Goal: Check status: Check status

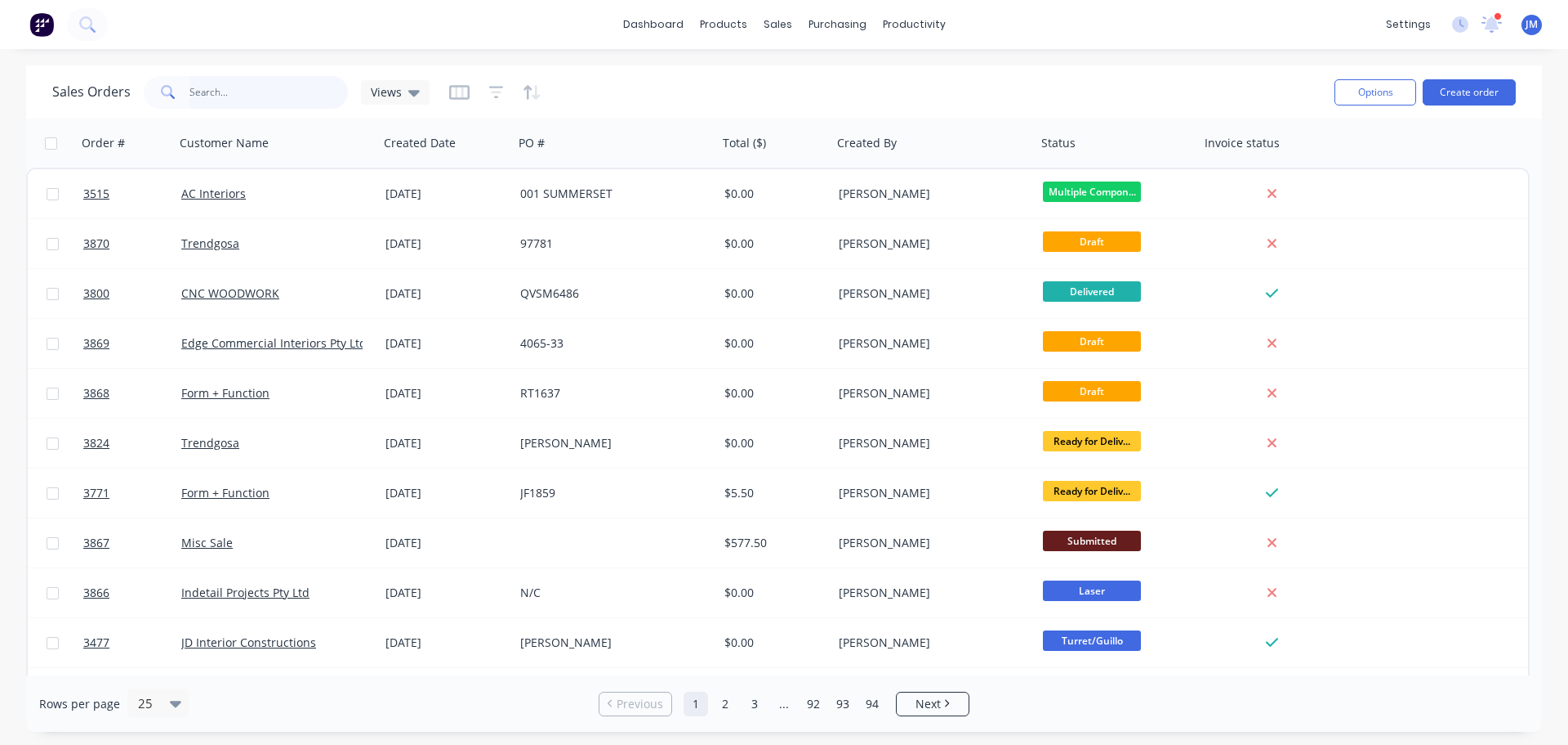
click at [256, 92] on input "text" at bounding box center [270, 92] width 159 height 33
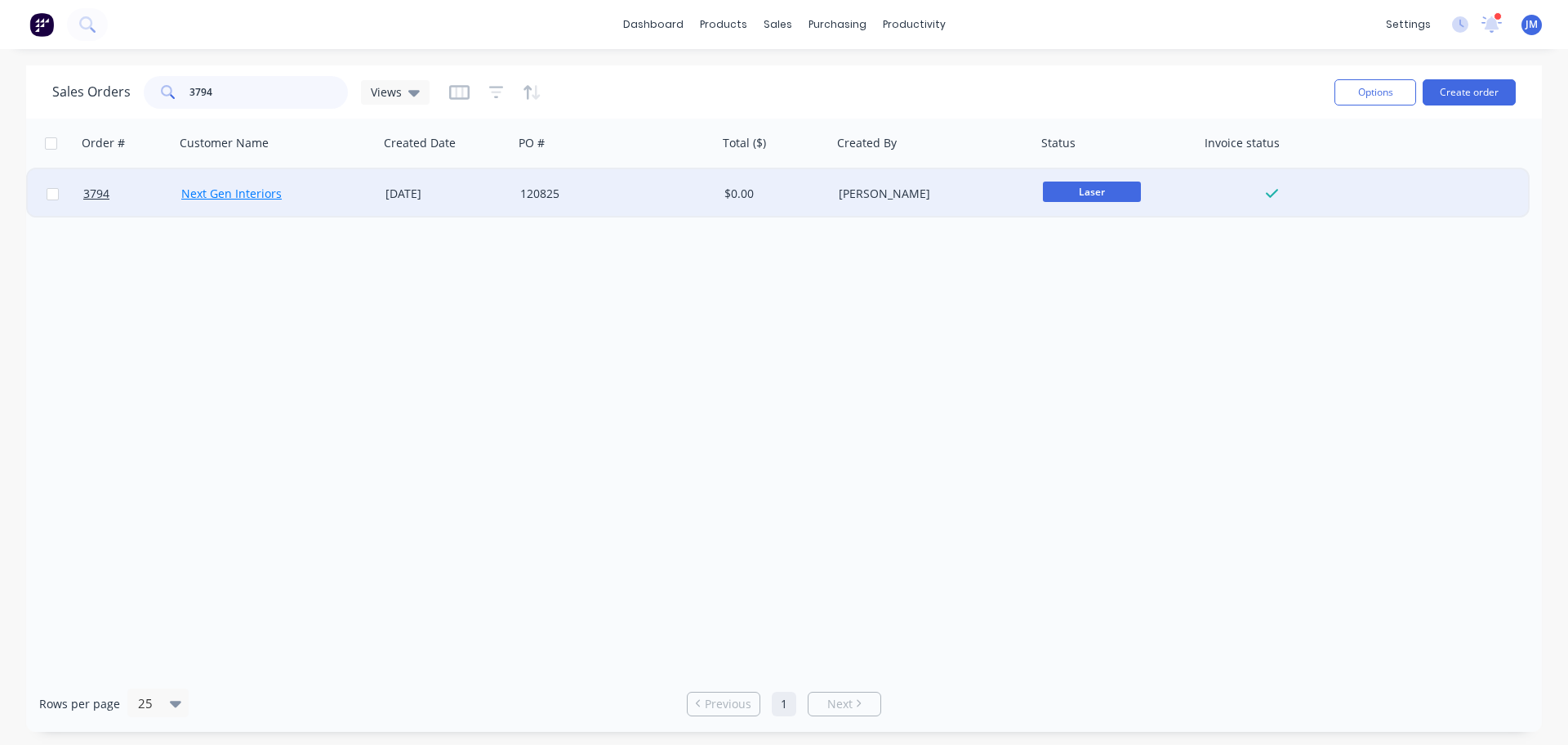
type input "3794"
click at [232, 196] on link "Next Gen Interiors" at bounding box center [232, 193] width 100 height 16
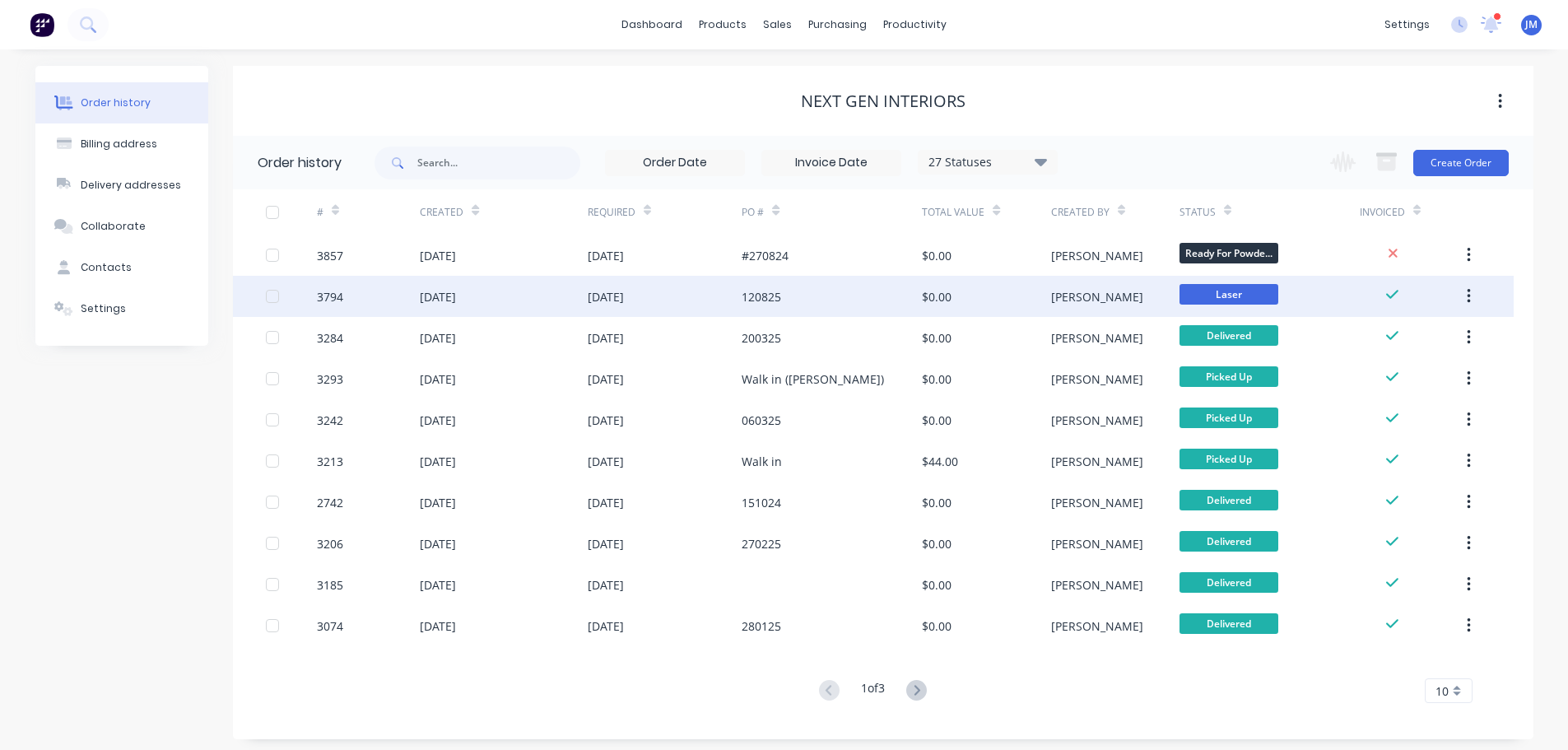
click at [456, 294] on div "[DATE]" at bounding box center [438, 296] width 36 height 17
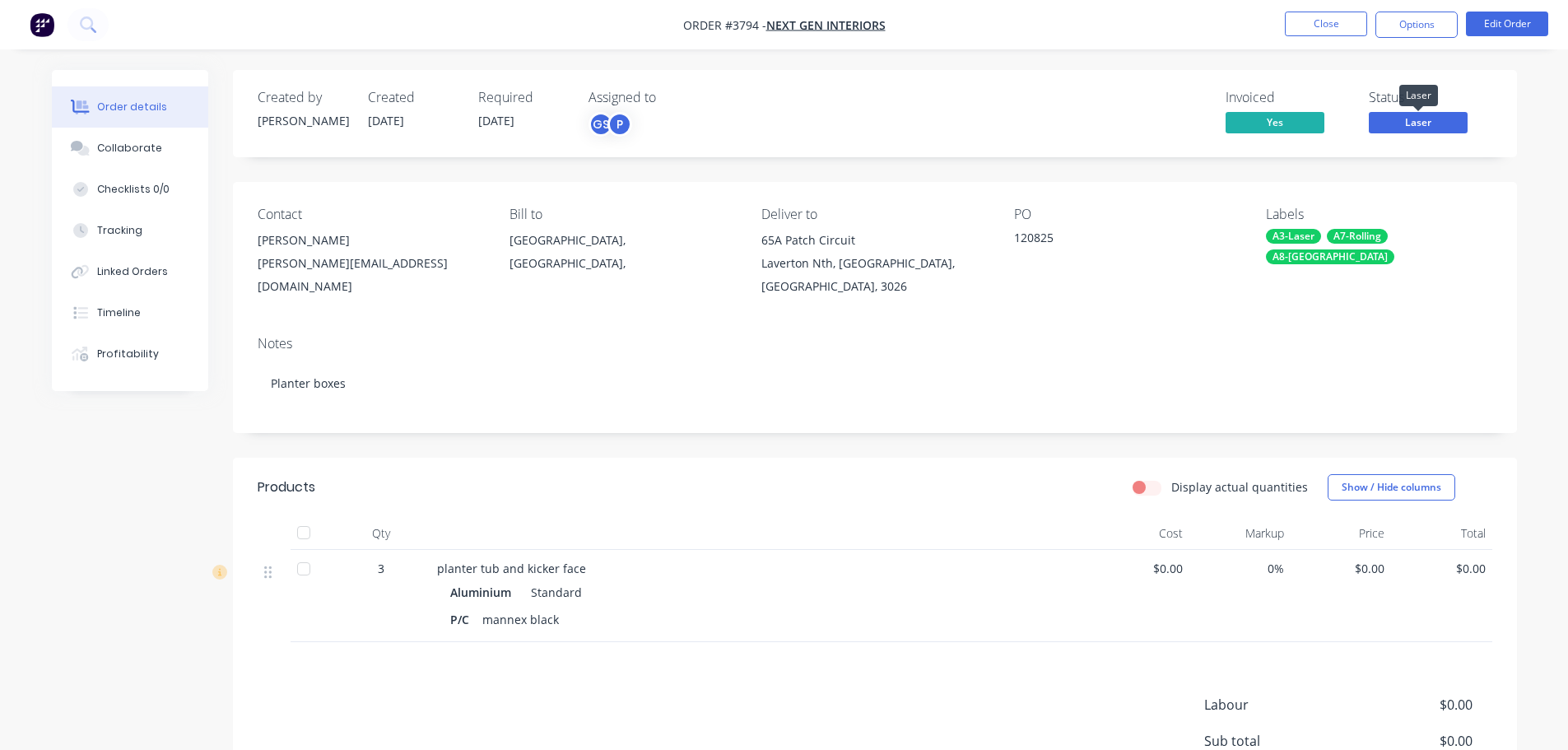
click at [1417, 123] on span "Laser" at bounding box center [1417, 122] width 99 height 21
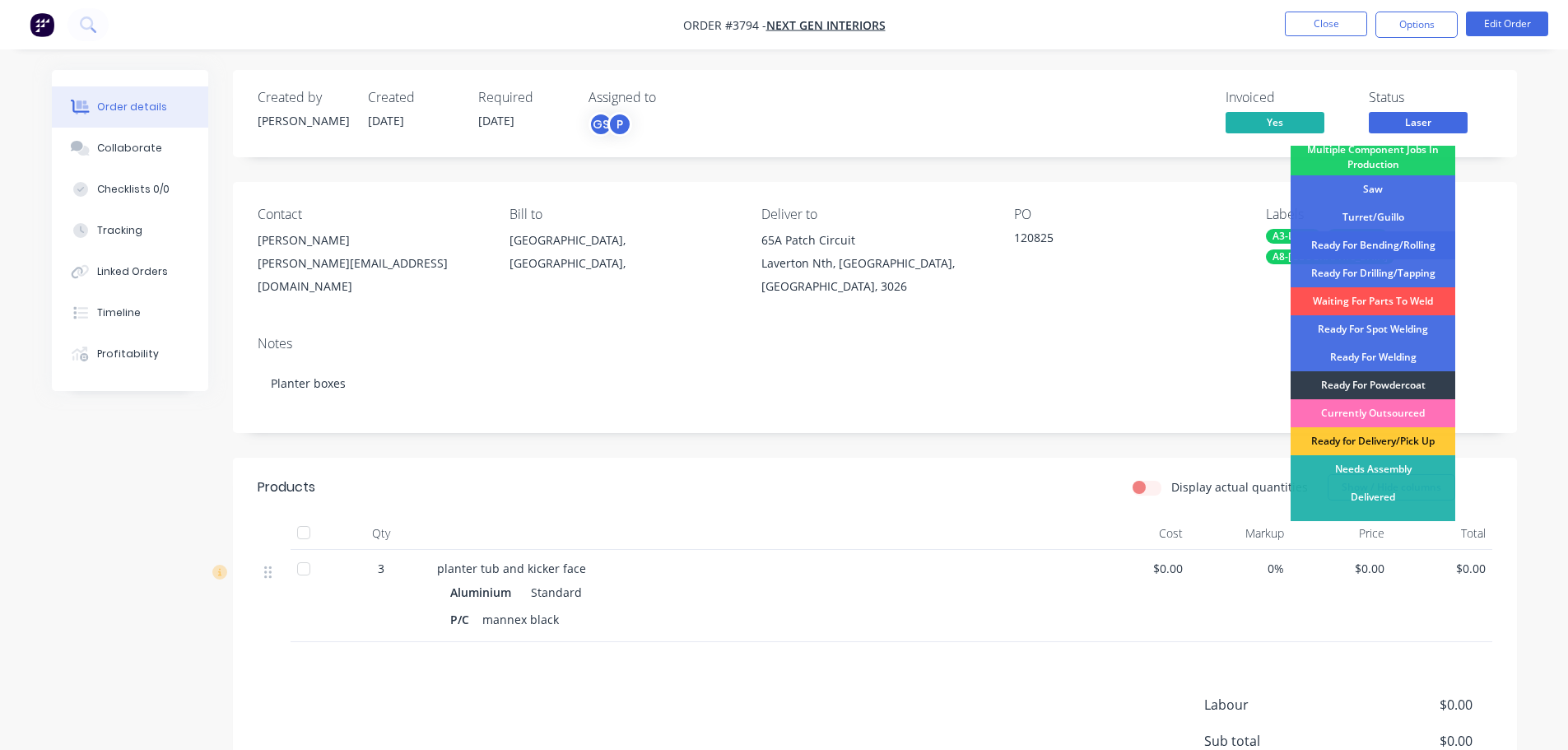
scroll to position [220, 0]
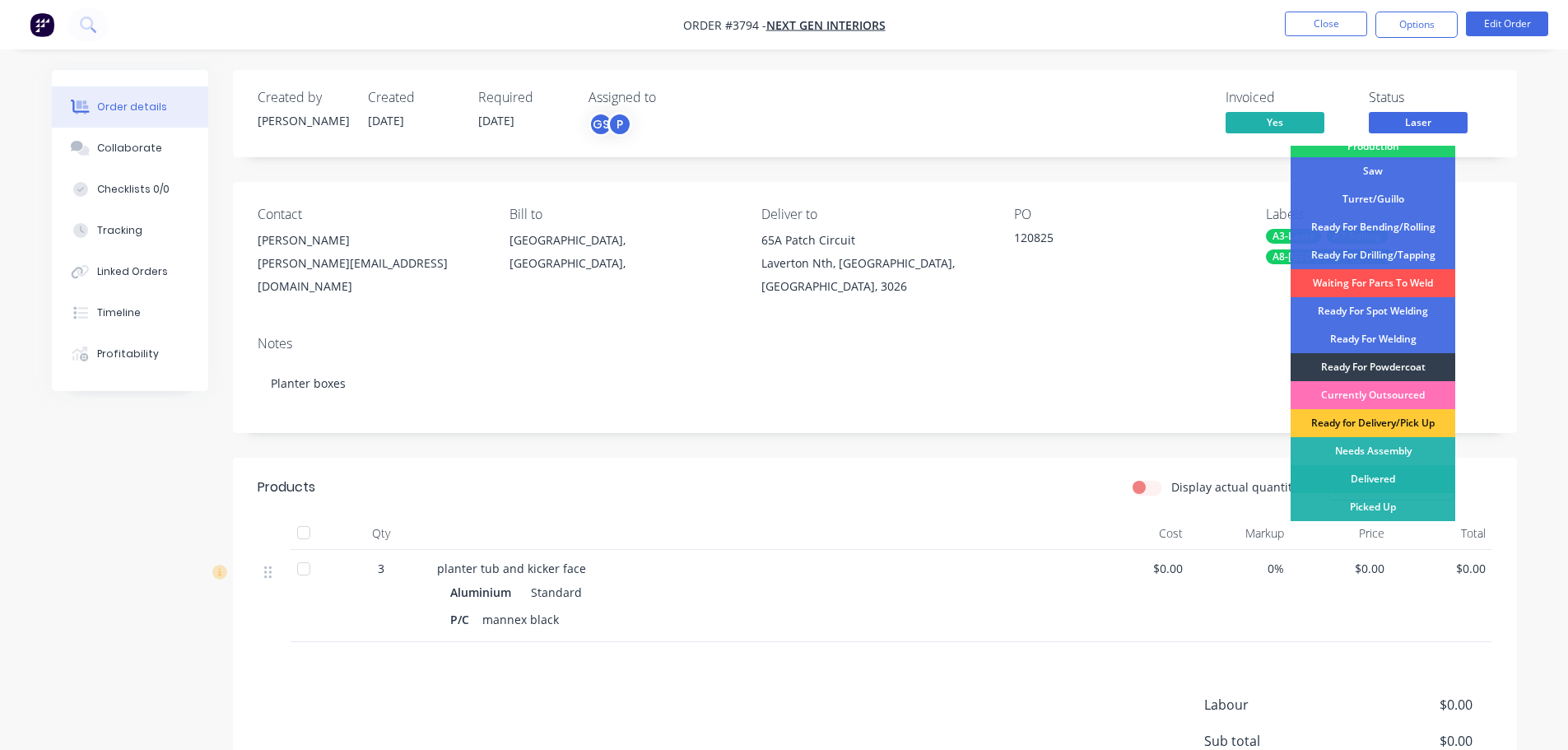
click at [1366, 478] on div "Delivered" at bounding box center [1373, 479] width 165 height 28
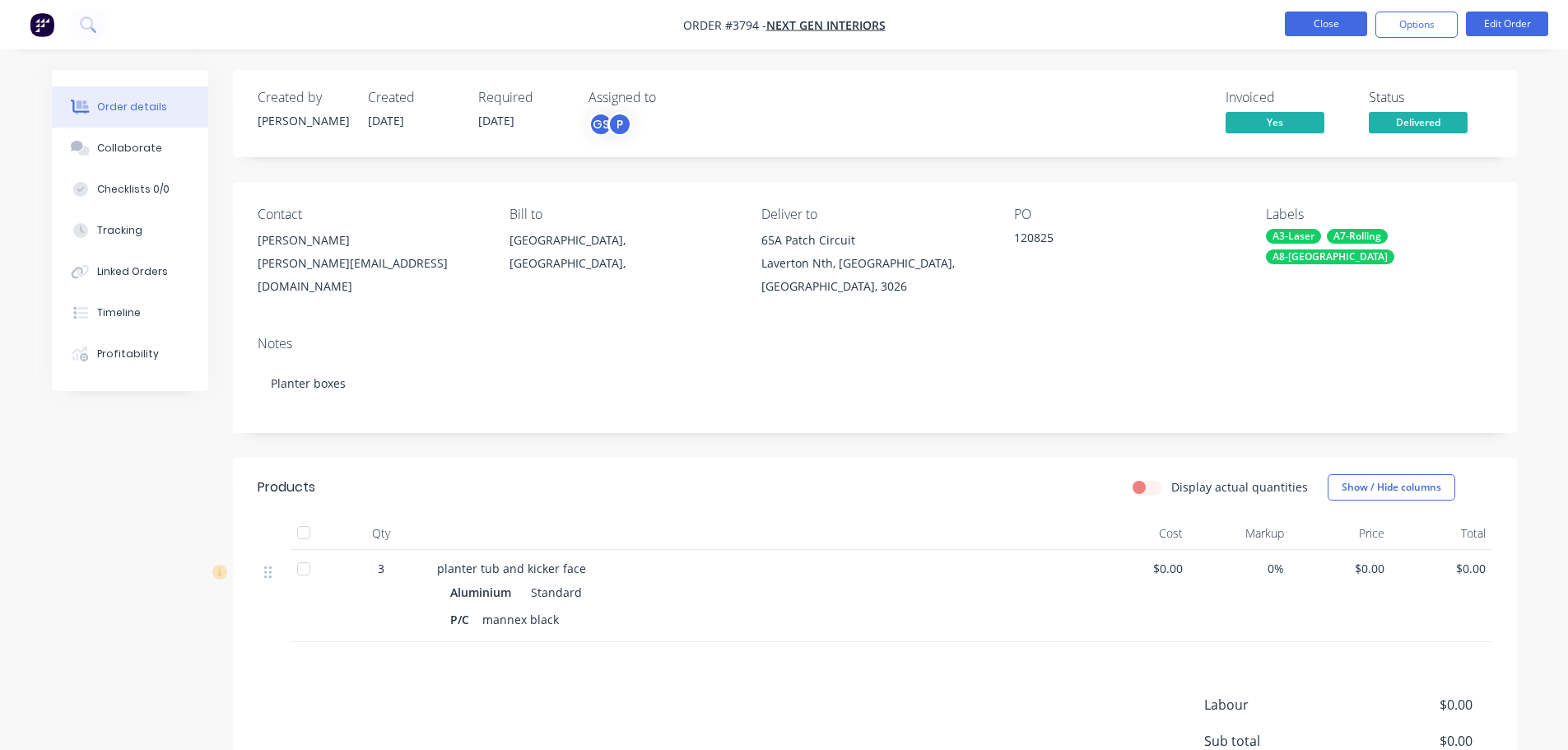
click at [1345, 26] on button "Close" at bounding box center [1325, 24] width 82 height 25
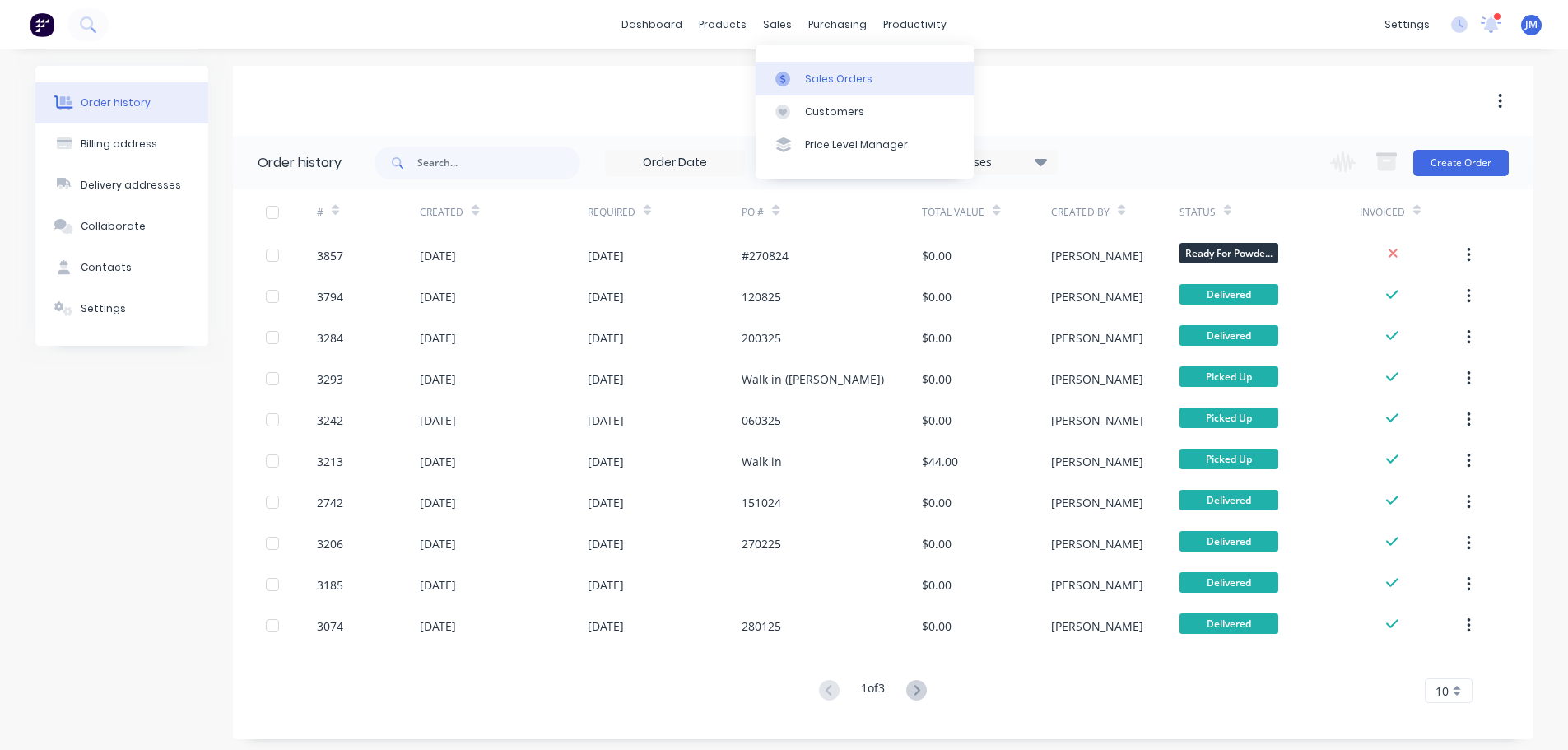
click at [835, 74] on div "Sales Orders" at bounding box center [839, 79] width 68 height 15
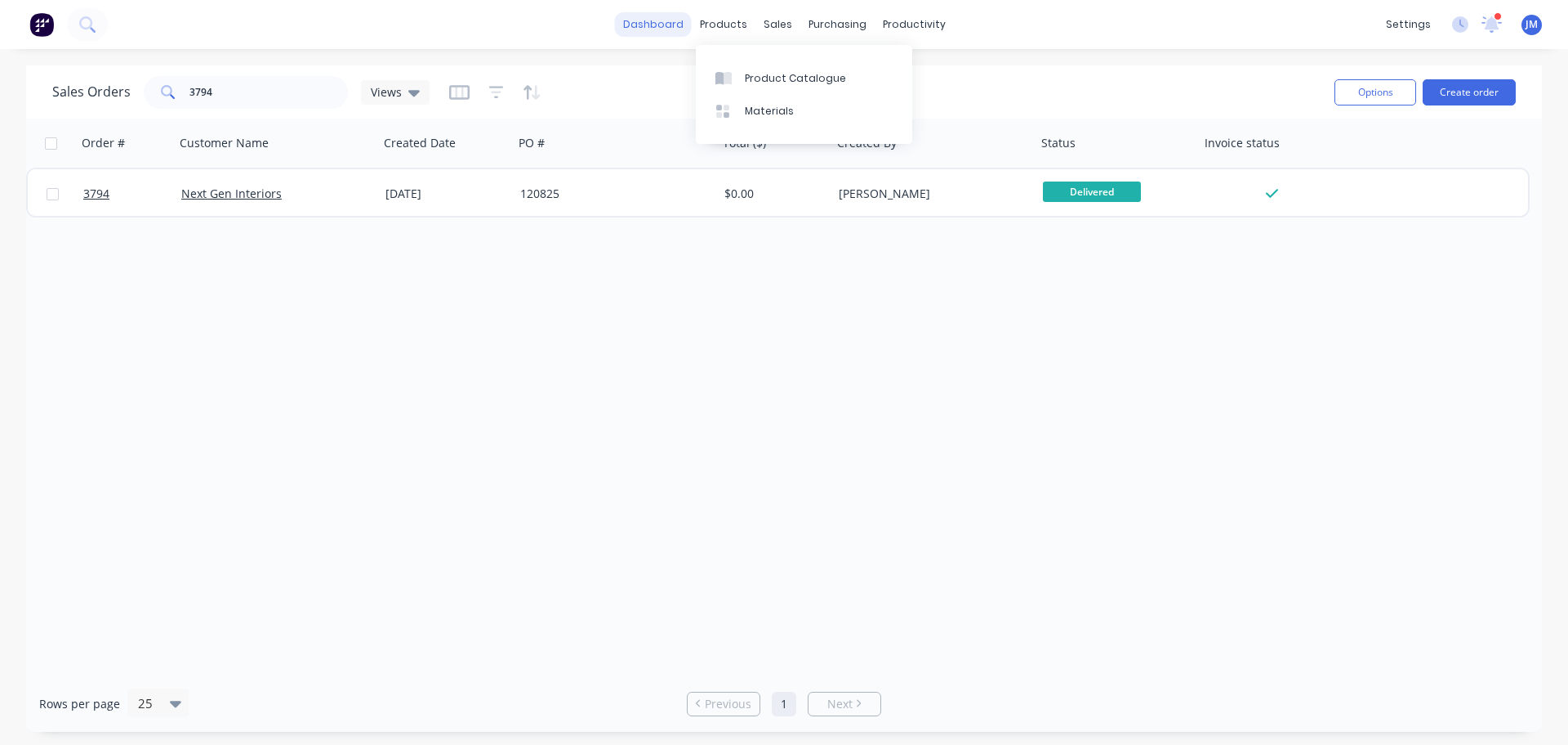
click at [650, 21] on link "dashboard" at bounding box center [653, 25] width 76 height 25
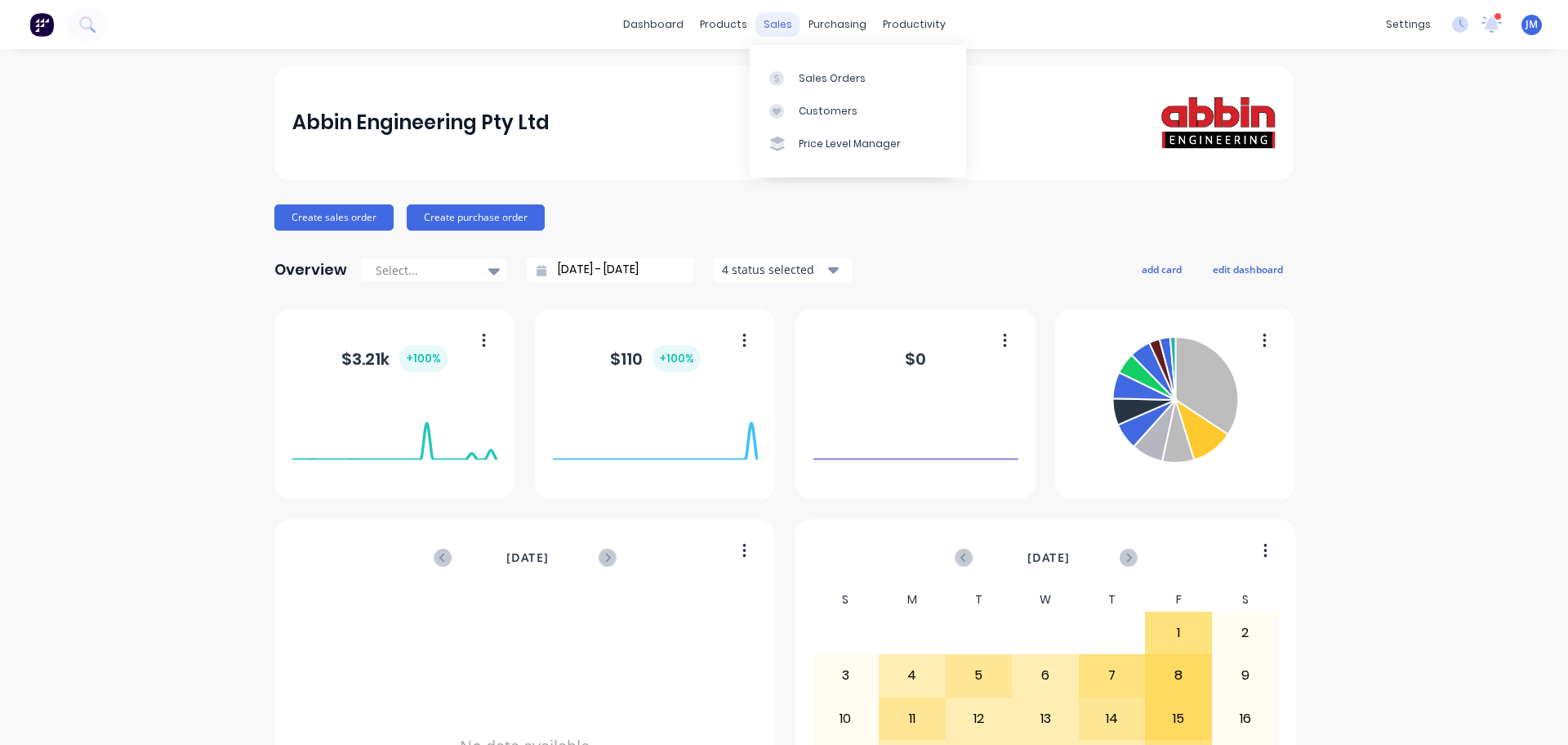
click at [782, 26] on div "sales" at bounding box center [777, 25] width 45 height 25
click at [826, 72] on div "Sales Orders" at bounding box center [832, 78] width 67 height 15
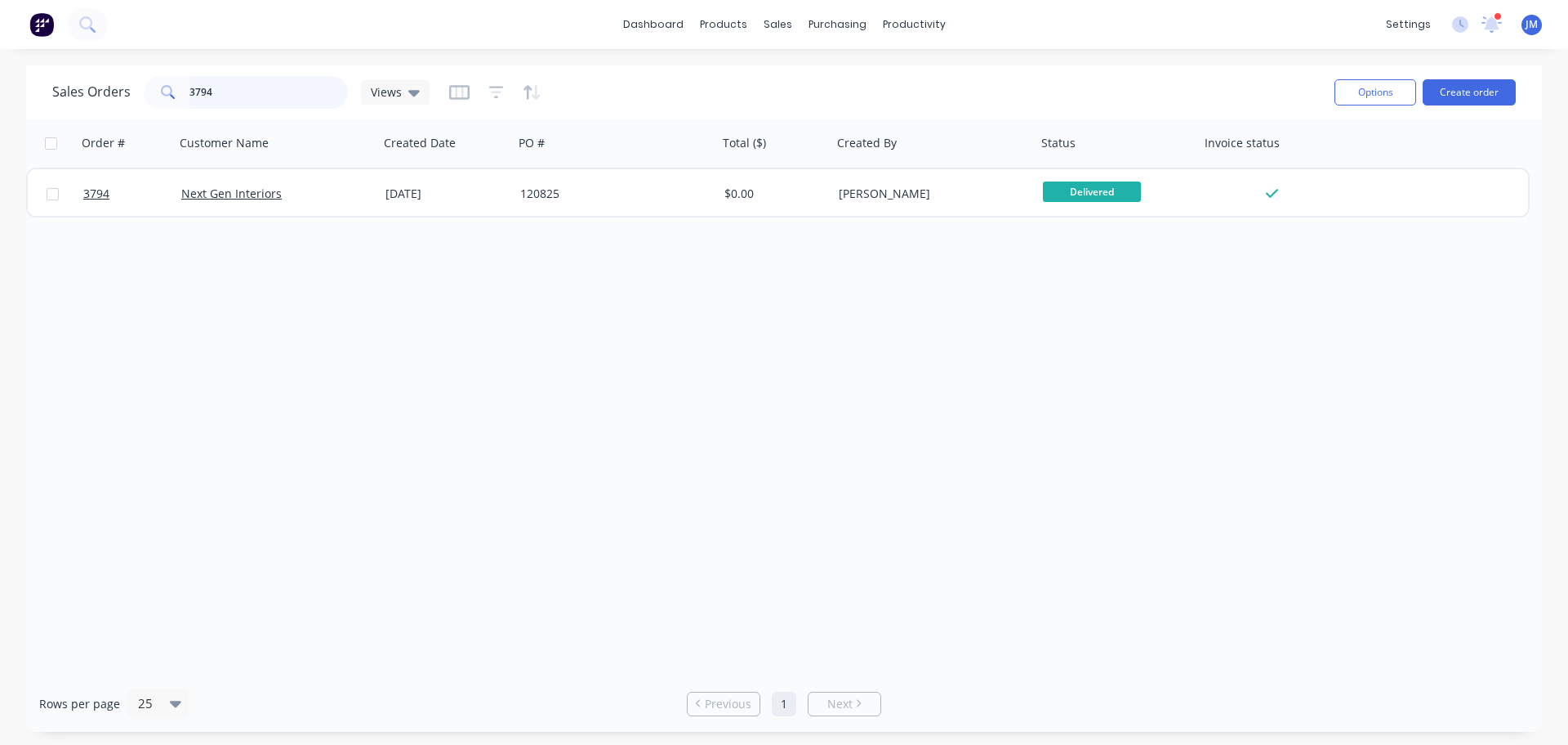
click at [233, 95] on input "3794" at bounding box center [270, 92] width 159 height 33
type input "3714"
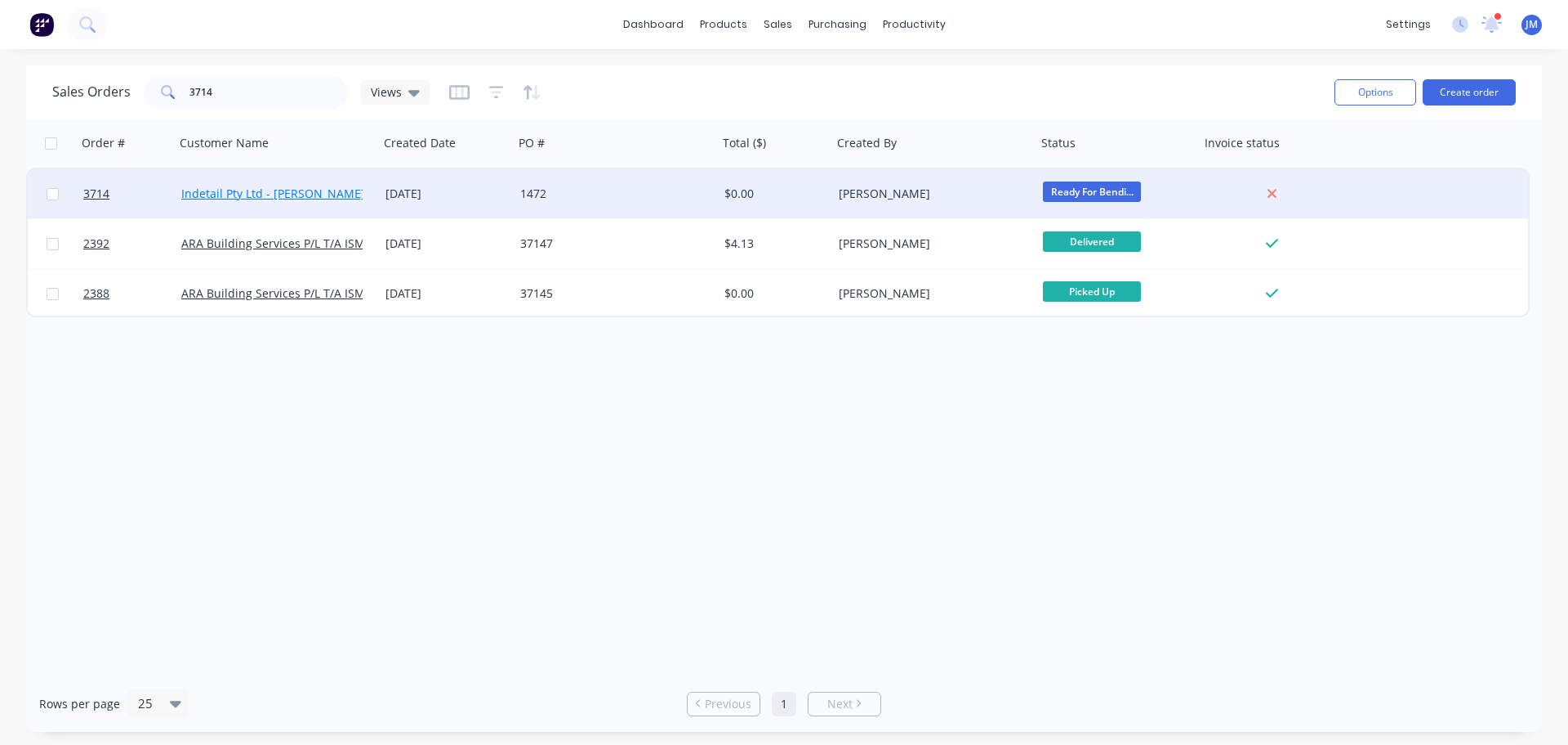
click at [291, 194] on link "Indetail Pty Ltd - [PERSON_NAME]" at bounding box center [274, 193] width 184 height 16
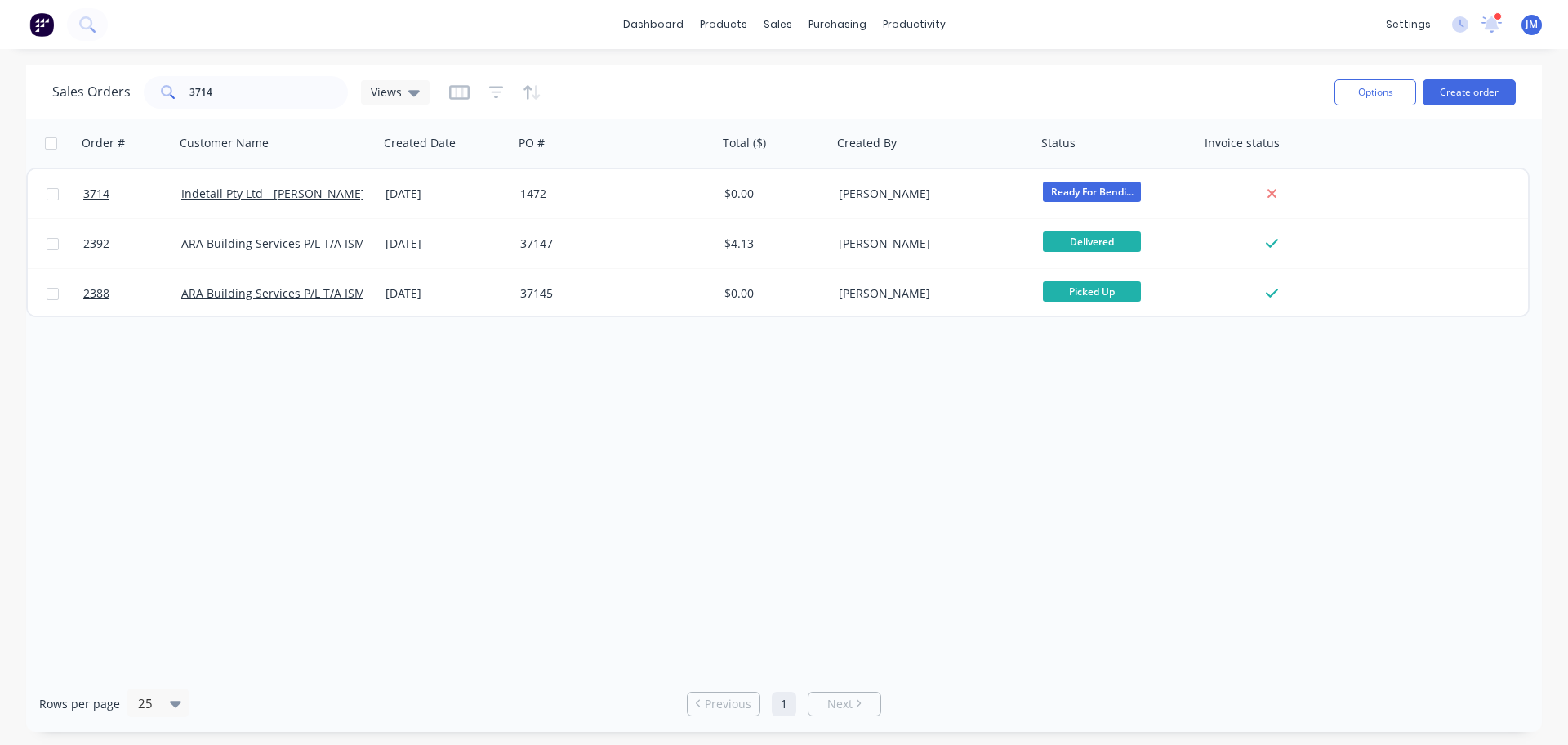
click at [249, 470] on div "Order # Customer Name Created Date PO # Total ($) Created By Status Invoice sta…" at bounding box center [784, 396] width 1516 height 557
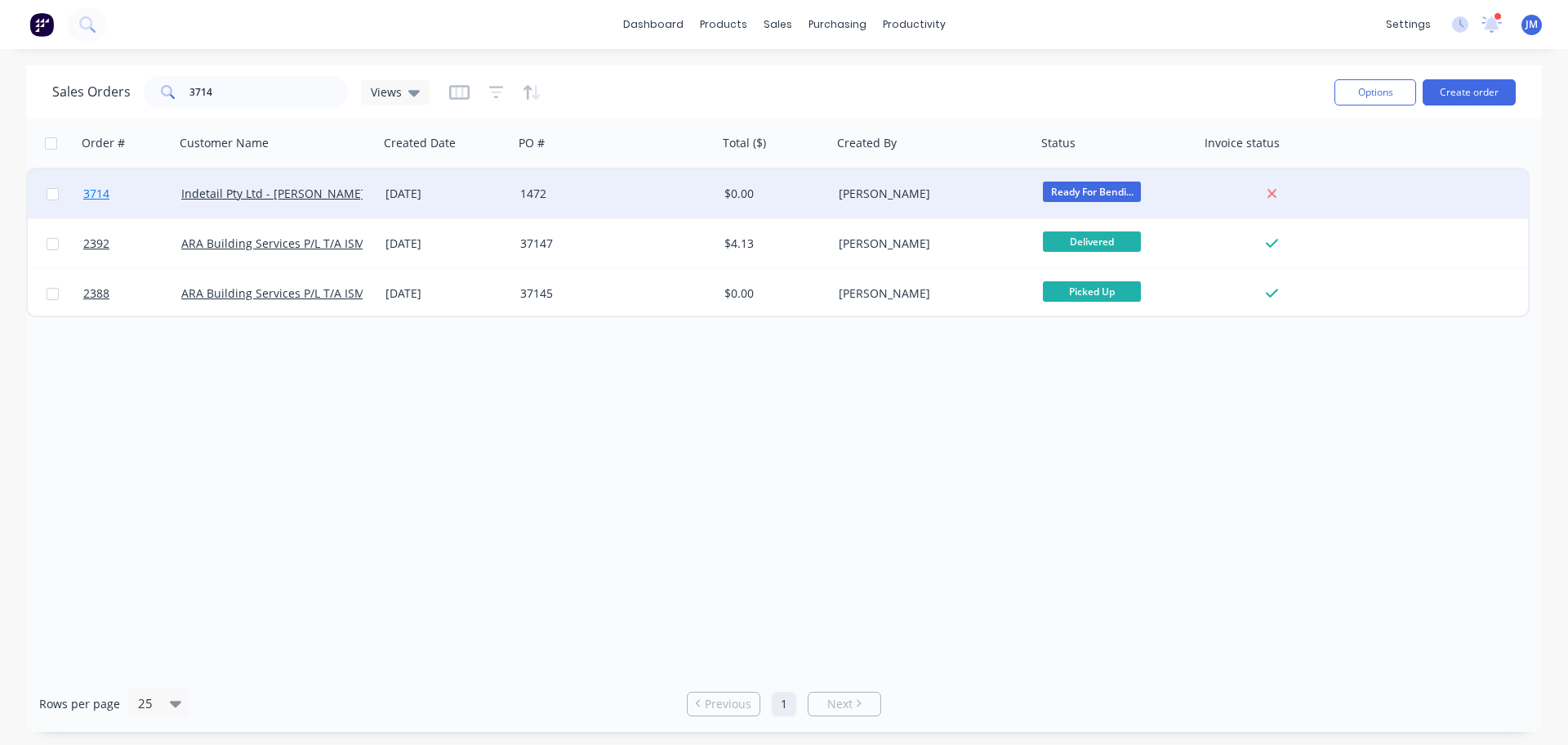
click at [97, 190] on span "3714" at bounding box center [96, 194] width 26 height 16
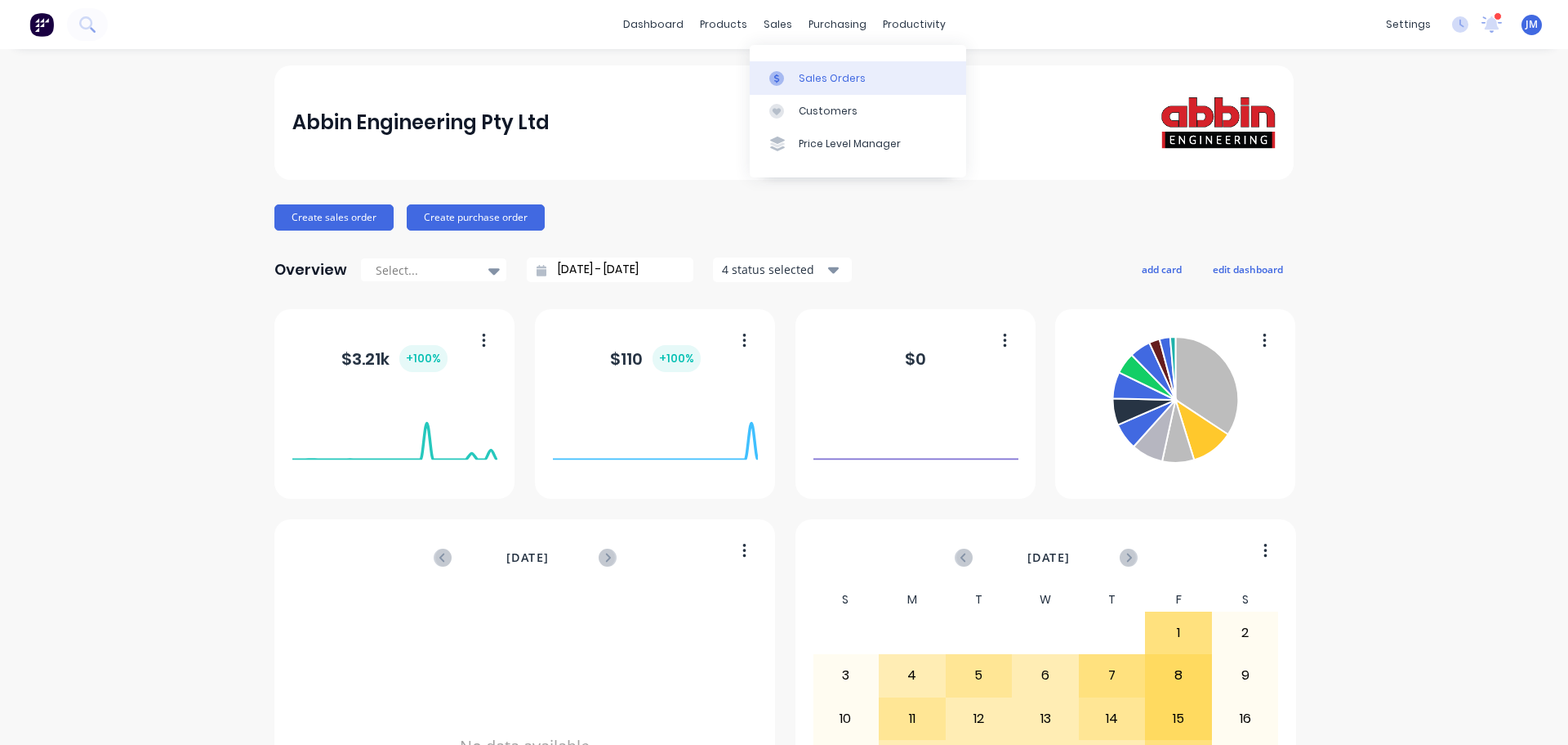
click at [825, 75] on div "Sales Orders" at bounding box center [832, 78] width 67 height 15
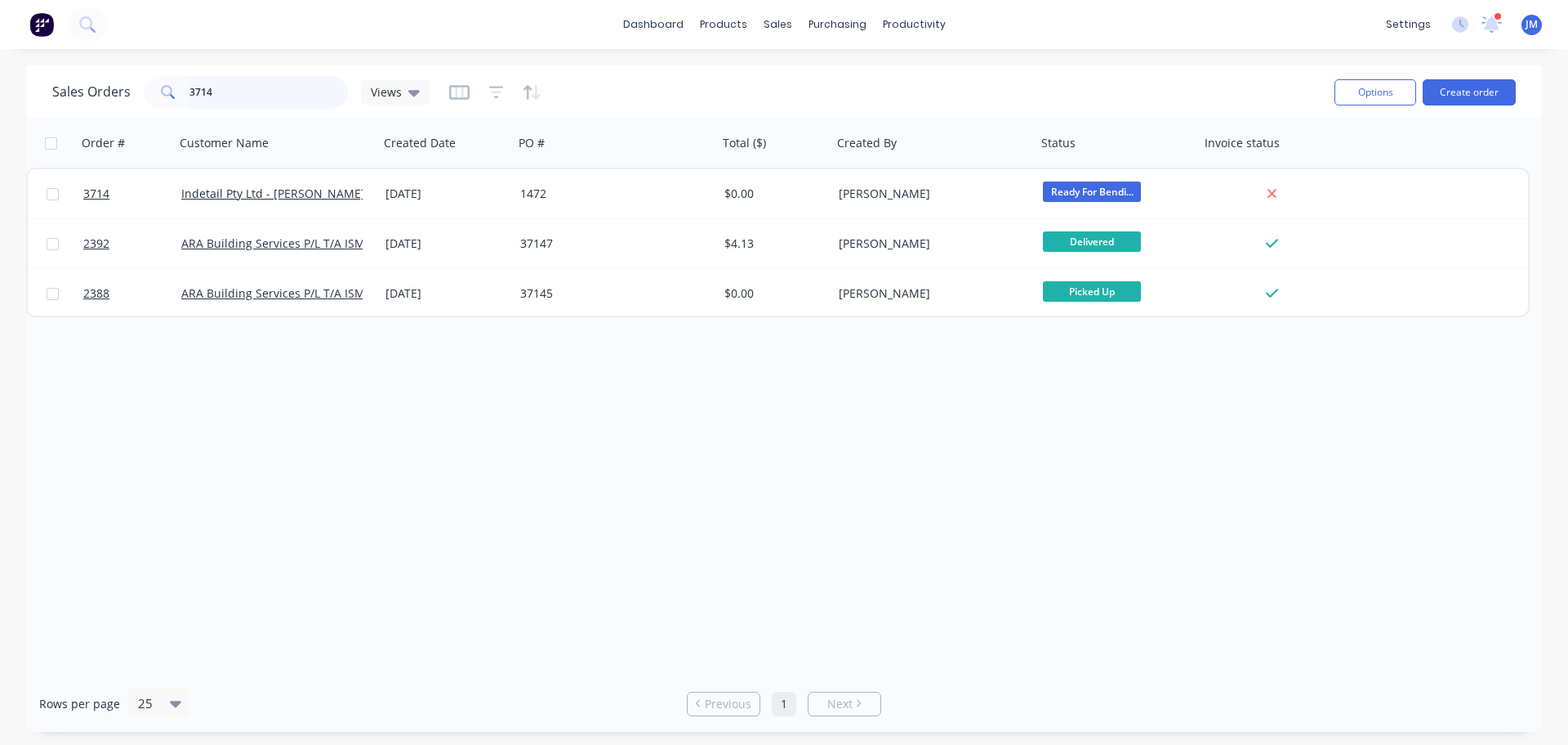
click at [230, 86] on input "3714" at bounding box center [270, 92] width 159 height 33
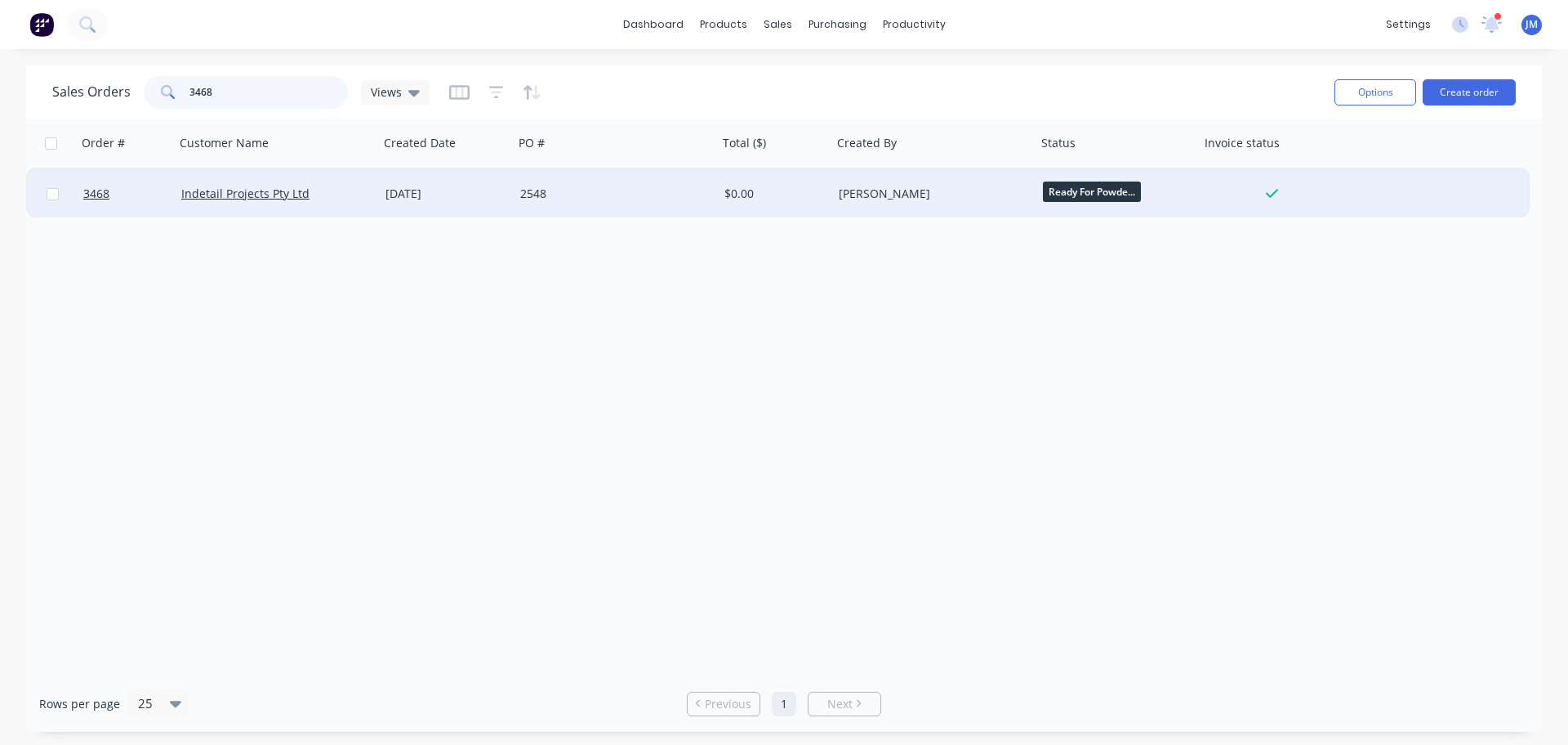
type input "3468"
click at [1085, 190] on span "Ready For Powde..." at bounding box center [1091, 192] width 98 height 21
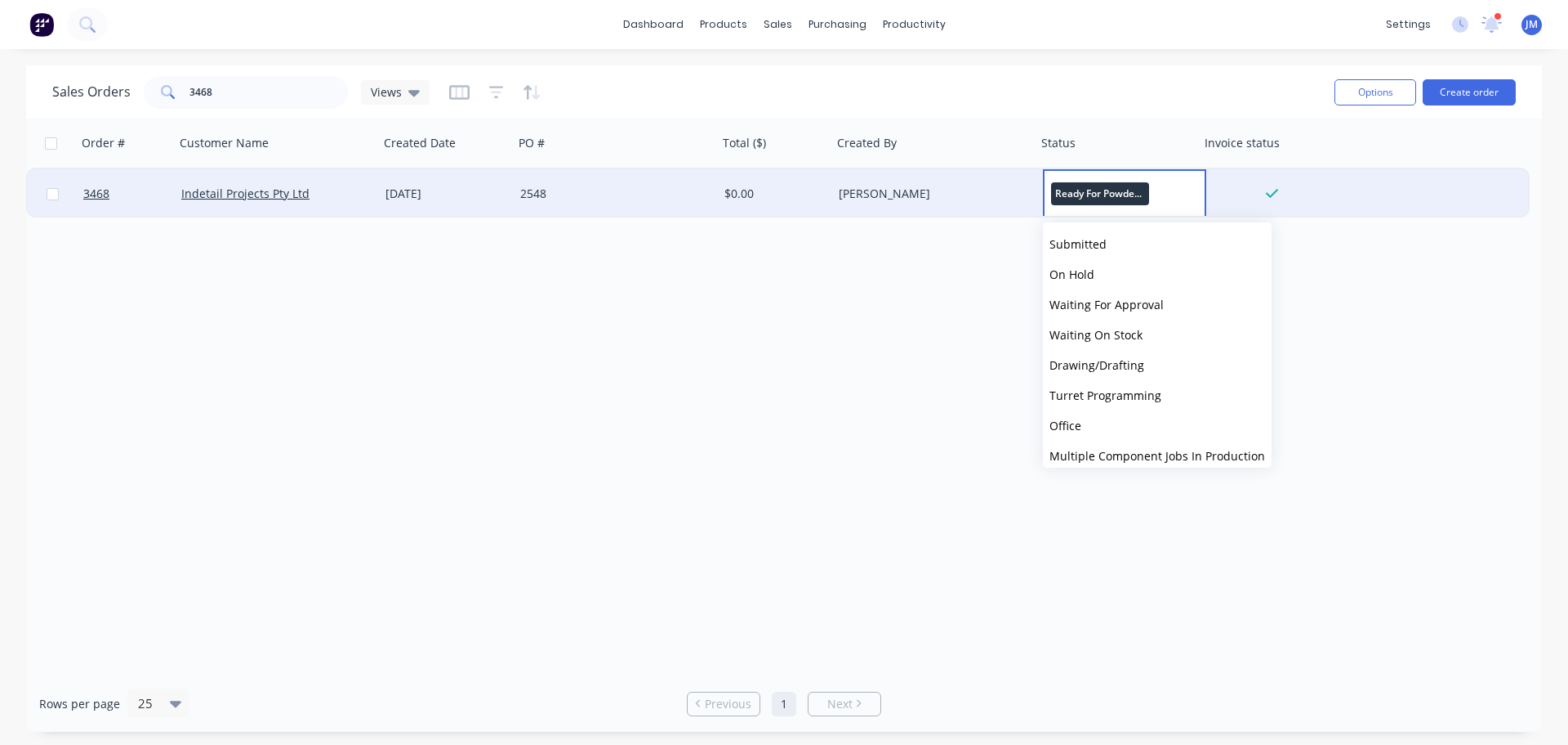
click at [983, 197] on div "[PERSON_NAME]" at bounding box center [929, 194] width 182 height 16
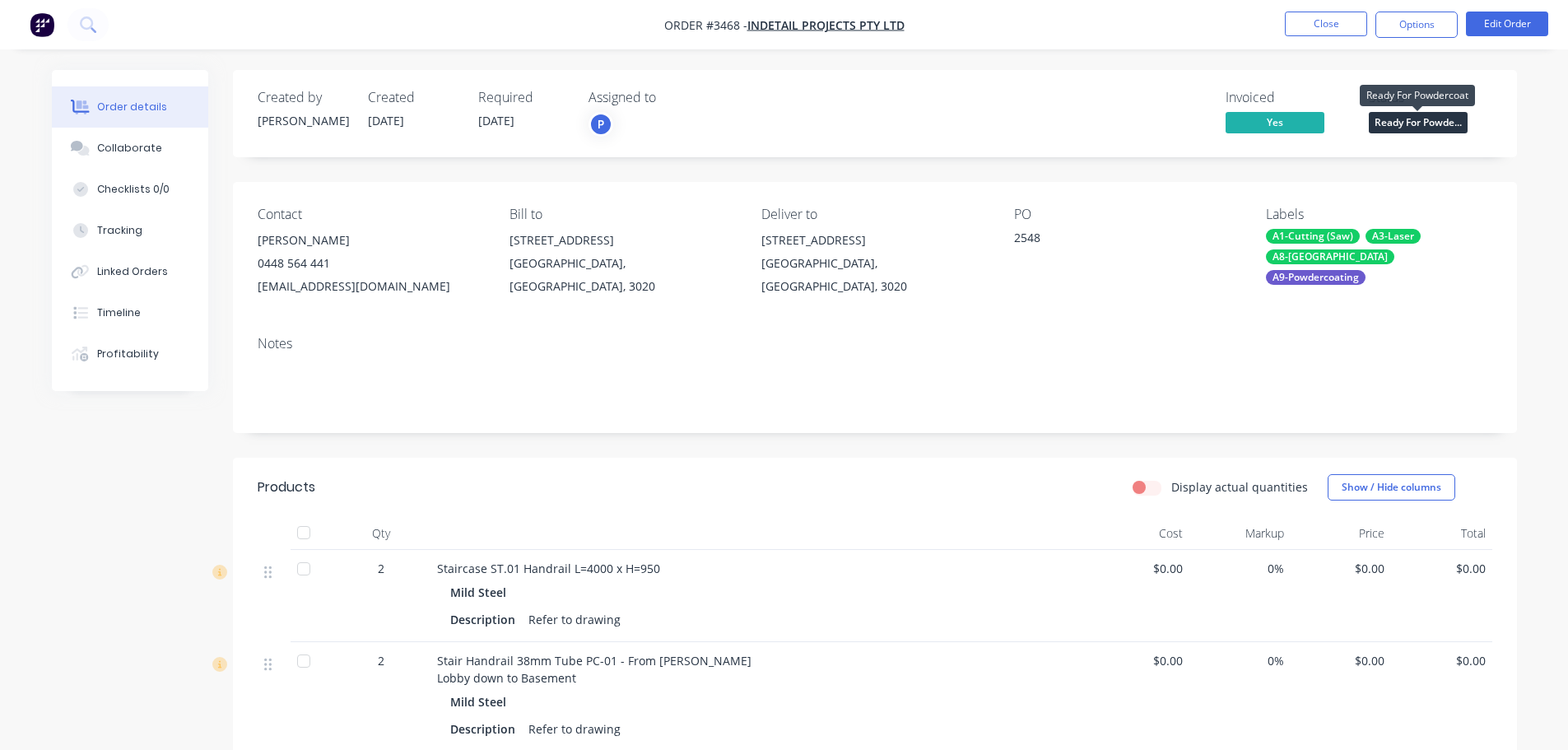
click at [1419, 122] on span "Ready For Powde..." at bounding box center [1417, 122] width 99 height 21
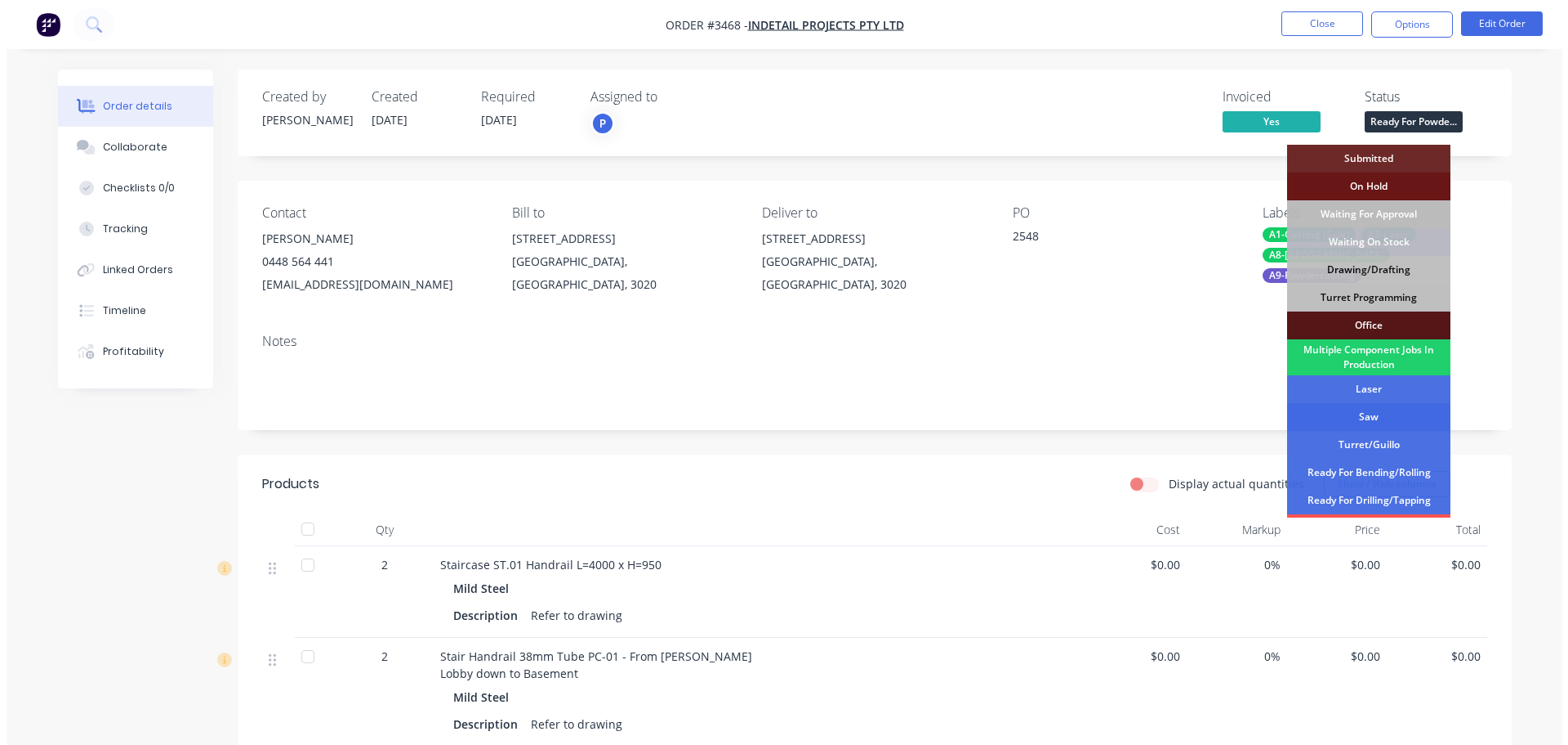
scroll to position [219, 0]
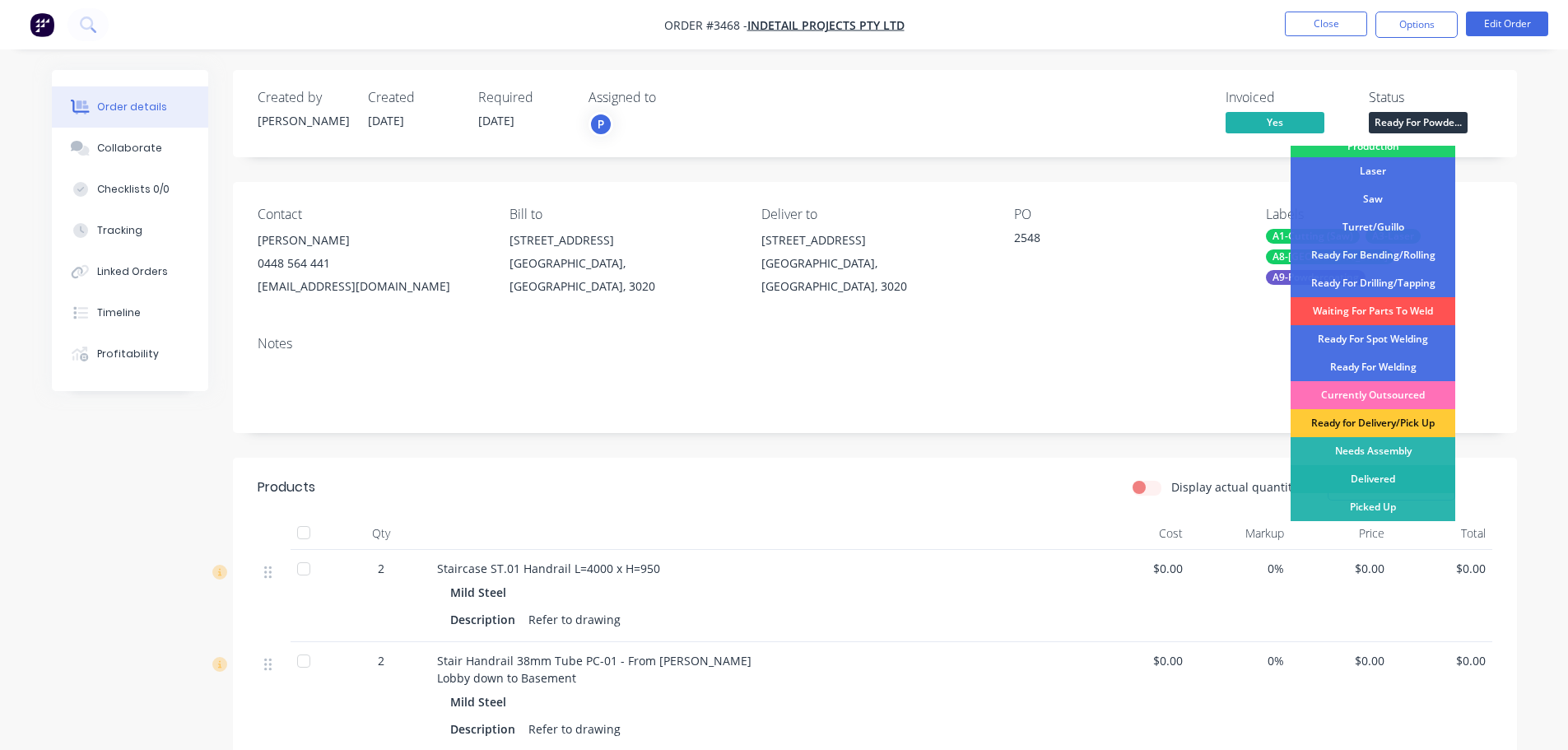
click at [1361, 478] on div "Delivered" at bounding box center [1373, 479] width 165 height 28
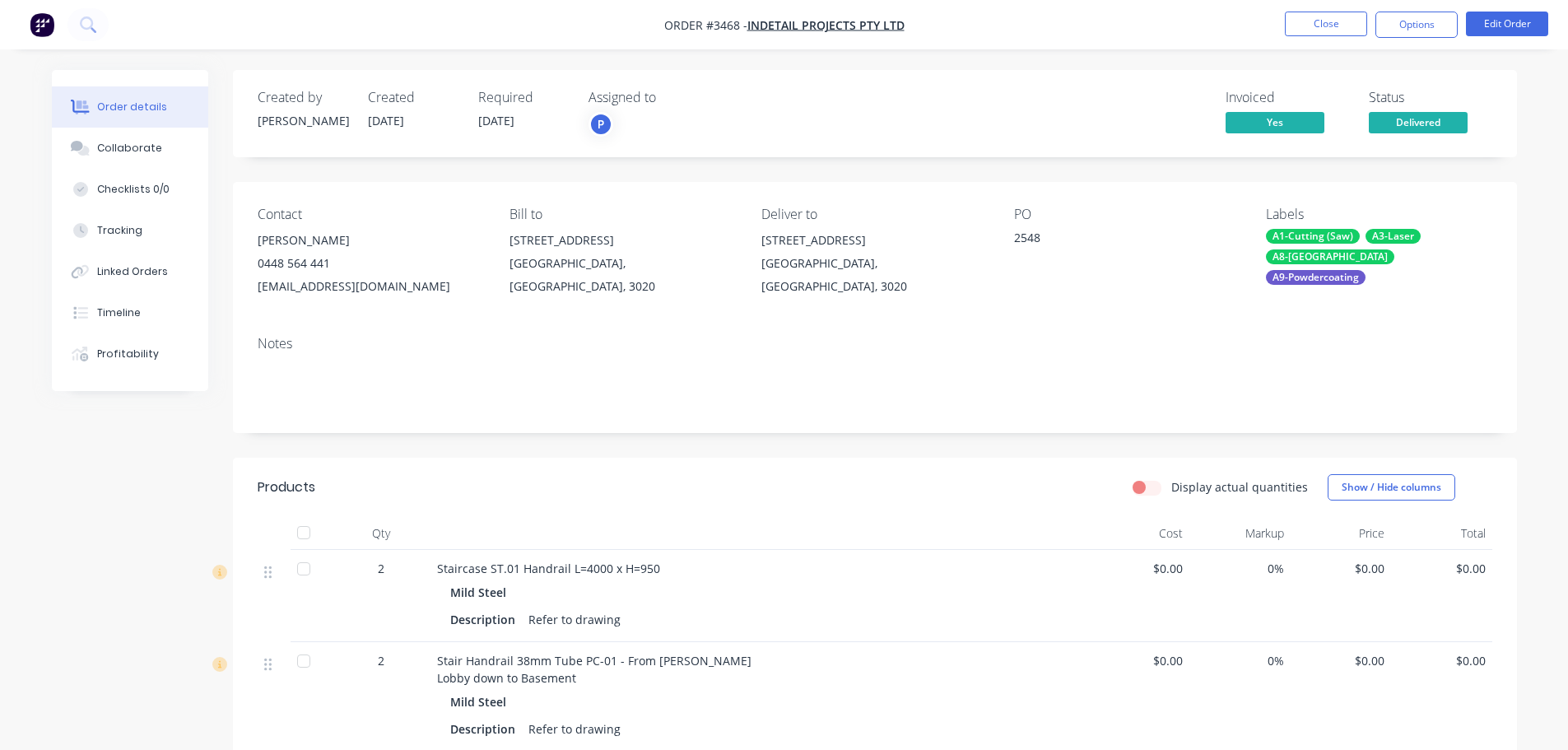
click at [1026, 308] on div "Contact [PERSON_NAME] [PHONE_NUMBER] [EMAIL_ADDRESS][DOMAIN_NAME] Bill to [STRE…" at bounding box center [874, 252] width 1284 height 141
click at [1178, 217] on div "PO" at bounding box center [1127, 214] width 225 height 16
click at [1328, 21] on button "Close" at bounding box center [1325, 24] width 82 height 25
